Goal: Task Accomplishment & Management: Complete application form

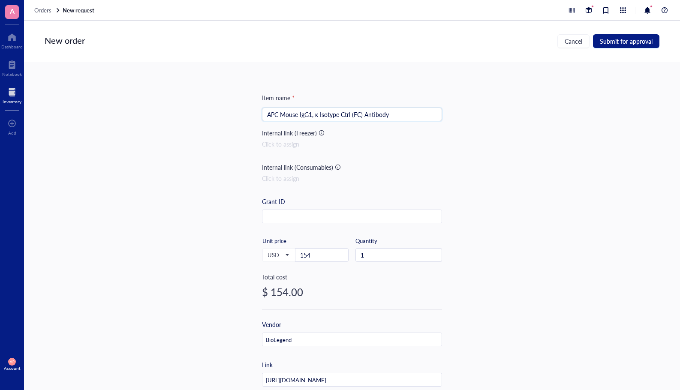
drag, startPoint x: 405, startPoint y: 116, endPoint x: 235, endPoint y: 123, distance: 169.8
click at [235, 123] on div "Item name * APC Mouse IgG1, κ Isotype Ctrl (FC) Antibody APC Mouse IgG1, κ Isot…" at bounding box center [352, 226] width 656 height 328
paste input "Goat anti-Human IgG Fc Secondary Antibody, HRP"
type input "Goat anti-Human IgG Fc Secondary Antibody, HRP"
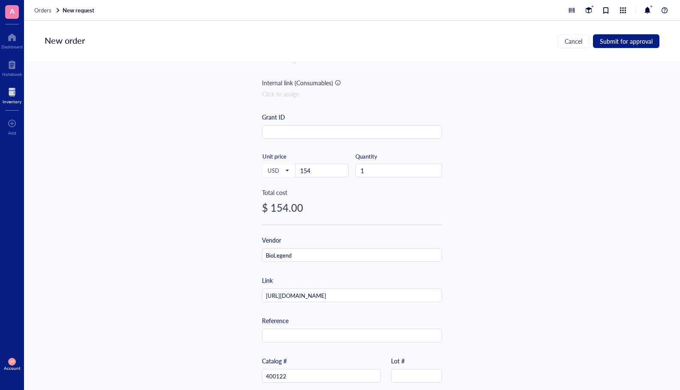
scroll to position [181, 0]
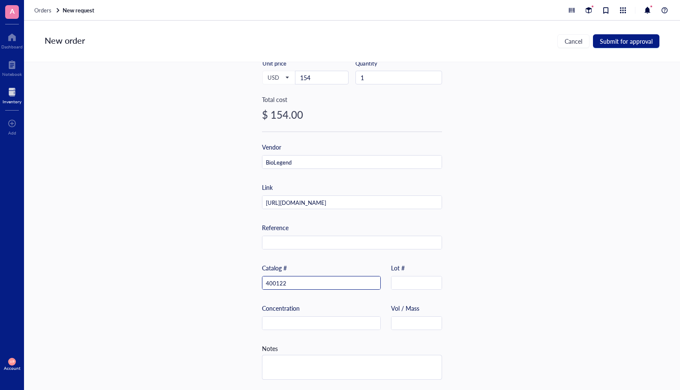
drag, startPoint x: 299, startPoint y: 277, endPoint x: 248, endPoint y: 279, distance: 50.6
click at [248, 279] on div "Item name * Goat anti-Human IgG Fc Secondary Antibody, HRP Internal link (Freez…" at bounding box center [352, 226] width 656 height 328
paste input "A18817"
type input "A18817"
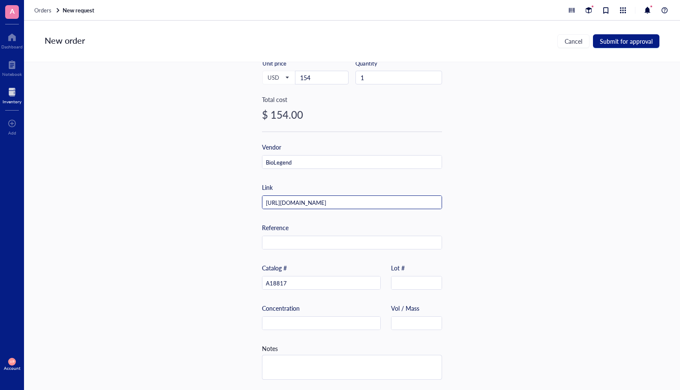
drag, startPoint x: 264, startPoint y: 199, endPoint x: 510, endPoint y: 202, distance: 245.6
click at [510, 202] on div "Item name * Goat anti-Human IgG Fc Secondary Antibody, HRP Internal link (Freez…" at bounding box center [352, 226] width 656 height 328
paste input "[URL][DOMAIN_NAME]"
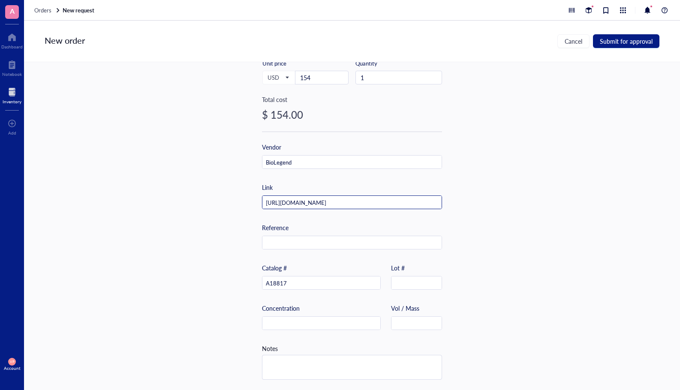
type input "[URL][DOMAIN_NAME]"
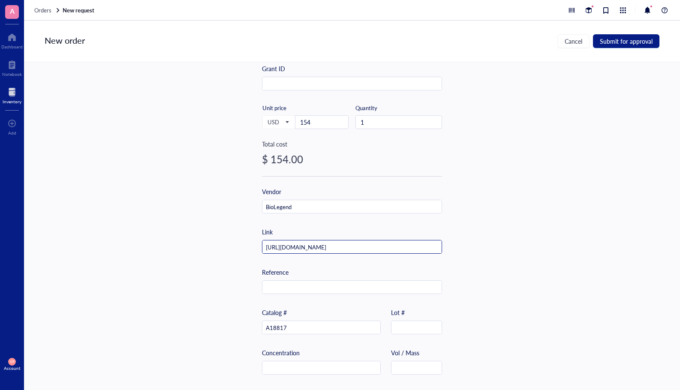
scroll to position [95, 0]
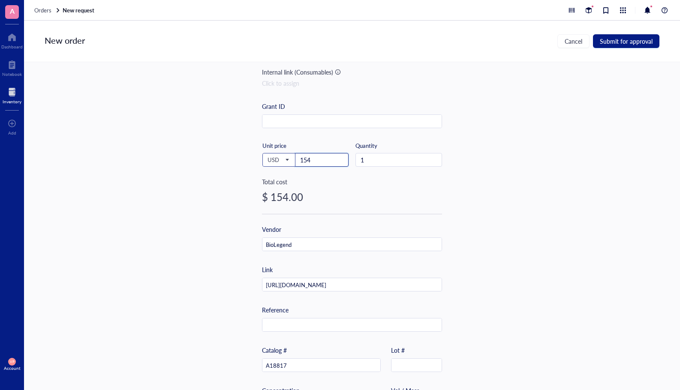
drag, startPoint x: 319, startPoint y: 161, endPoint x: 279, endPoint y: 156, distance: 40.6
click at [279, 156] on div "USD Unit price 154" at bounding box center [305, 159] width 87 height 35
type input "205"
click at [347, 202] on div "$ 205.00" at bounding box center [352, 197] width 180 height 14
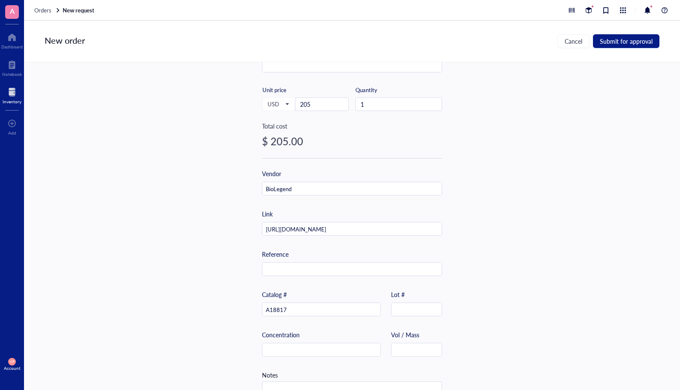
scroll to position [171, 0]
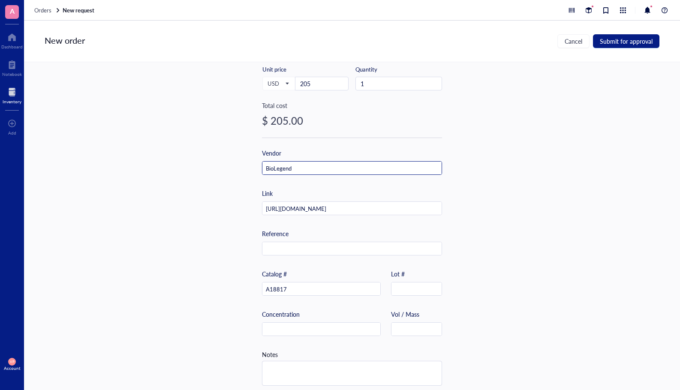
drag, startPoint x: 291, startPoint y: 169, endPoint x: 219, endPoint y: 162, distance: 71.6
click at [219, 161] on div "Item name * Goat anti-Human IgG Fc Secondary Antibody, HRP Internal link (Freez…" at bounding box center [352, 226] width 656 height 328
type input "t"
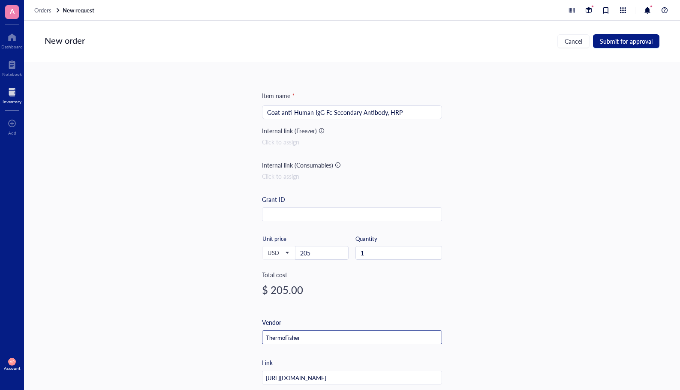
scroll to position [0, 0]
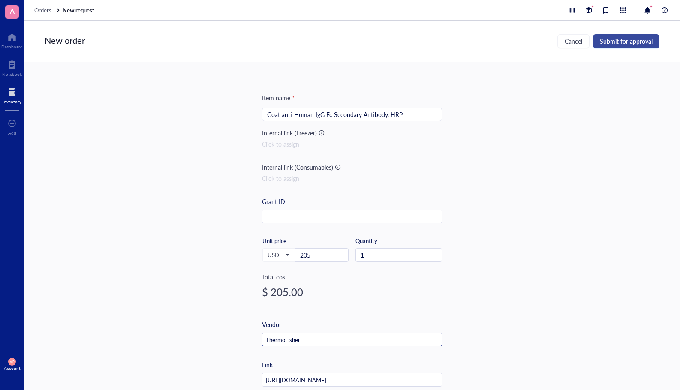
type input "ThermoFisher"
click at [617, 44] on span "Submit for approval" at bounding box center [626, 41] width 53 height 7
